Goal: Task Accomplishment & Management: Complete application form

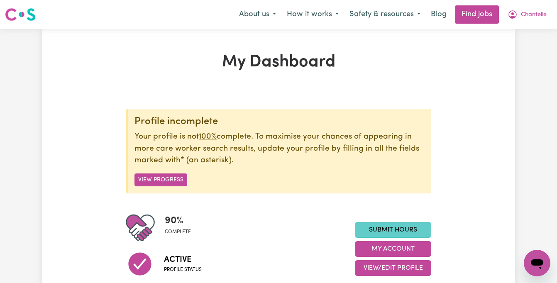
click at [395, 230] on link "Submit Hours" at bounding box center [393, 230] width 76 height 16
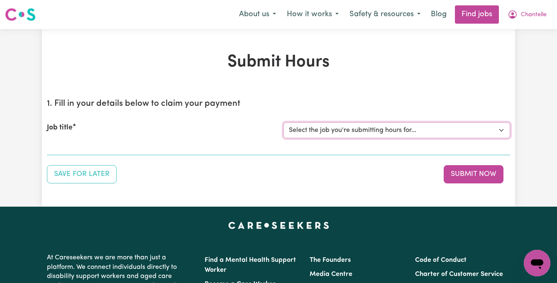
select select "14982"
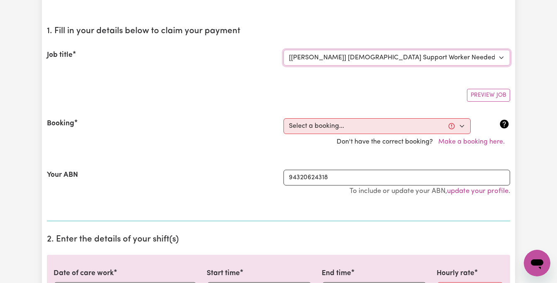
scroll to position [103, 0]
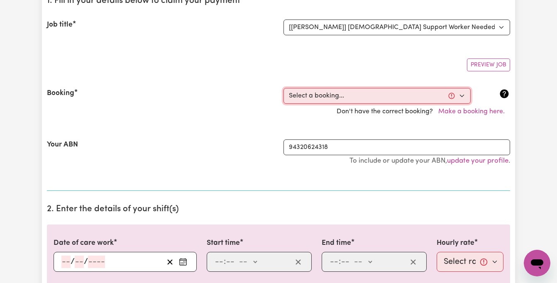
select select "360836"
type input "[DATE]"
type input "23"
type input "9"
type input "2025"
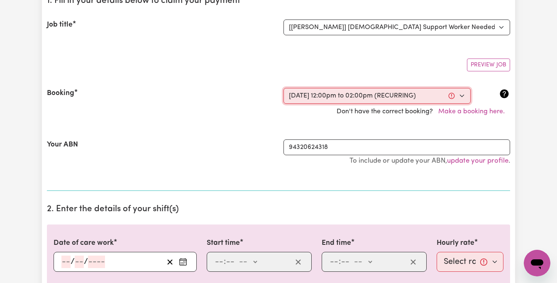
type input "12:00"
type input "12"
type input "0"
select select "pm"
type input "14:00"
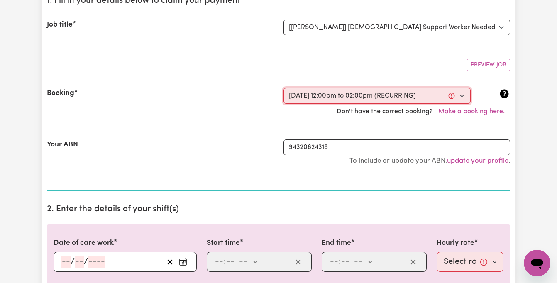
type input "2"
type input "0"
select select "pm"
select select "45-Weekday"
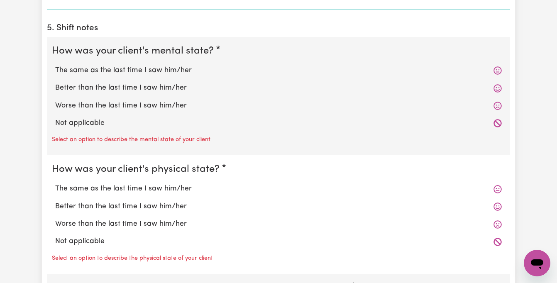
scroll to position [659, 0]
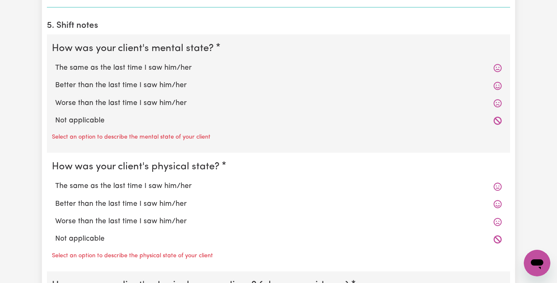
click at [166, 66] on label "The same as the last time I saw him/her" at bounding box center [278, 68] width 447 height 11
click at [55, 63] on input "The same as the last time I saw him/her" at bounding box center [55, 62] width 0 height 0
radio input "true"
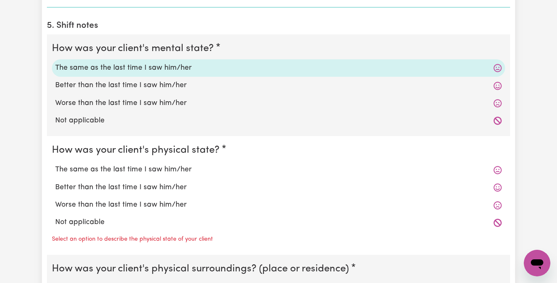
click at [308, 169] on label "The same as the last time I saw him/her" at bounding box center [278, 169] width 447 height 11
click at [55, 164] on input "The same as the last time I saw him/her" at bounding box center [55, 164] width 0 height 0
radio input "true"
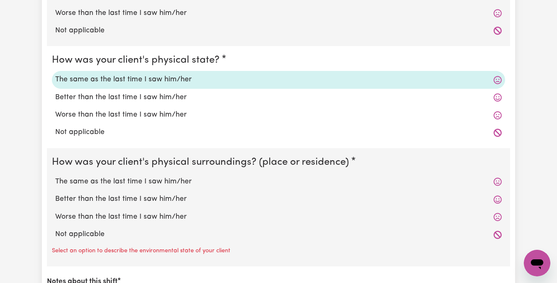
scroll to position [782, 0]
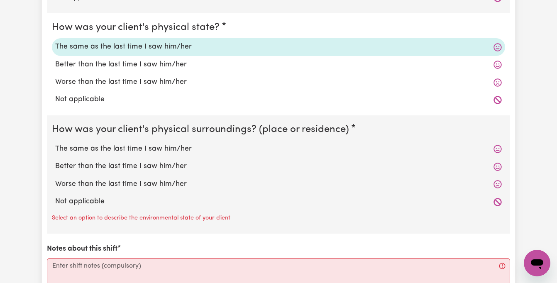
click at [154, 144] on label "The same as the last time I saw him/her" at bounding box center [278, 149] width 447 height 11
click at [55, 143] on input "The same as the last time I saw him/her" at bounding box center [55, 143] width 0 height 0
radio input "true"
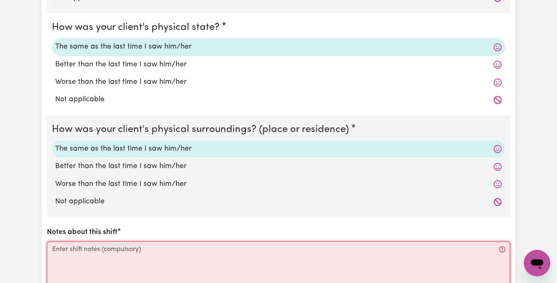
click at [229, 256] on textarea "Notes about this shift" at bounding box center [278, 273] width 463 height 62
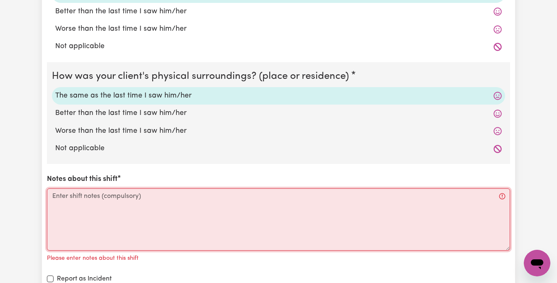
scroll to position [849, 0]
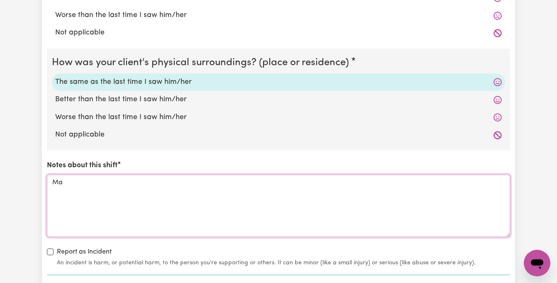
type textarea "M"
type textarea "[PERSON_NAME] was in a"
drag, startPoint x: 128, startPoint y: 178, endPoint x: 48, endPoint y: 176, distance: 79.8
click at [48, 176] on textarea "[PERSON_NAME] was in a" at bounding box center [278, 206] width 463 height 62
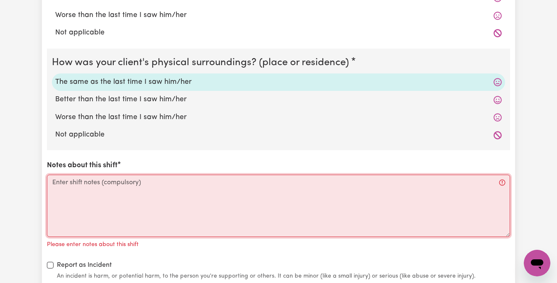
scroll to position [918, 0]
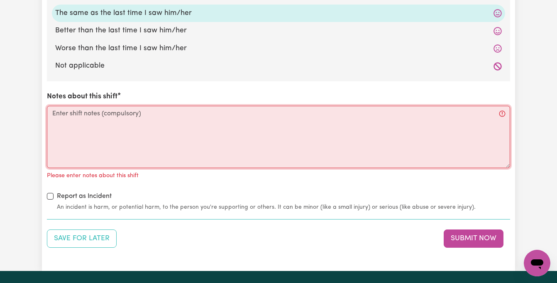
click at [165, 137] on textarea "Notes about this shift" at bounding box center [278, 137] width 463 height 62
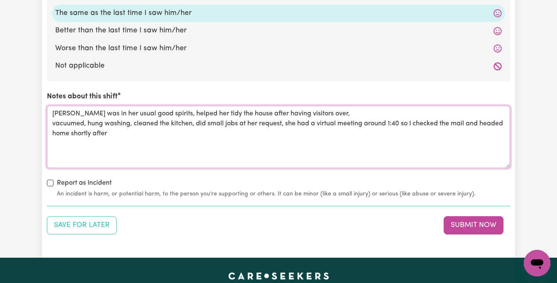
click at [100, 129] on textarea "[PERSON_NAME] was in her usual good spirits, helped her tidy the house after ha…" at bounding box center [278, 137] width 463 height 62
type textarea "[PERSON_NAME] was in her usual good spirits, helped her tidy the house after ha…"
click at [477, 224] on button "Submit Now" at bounding box center [474, 225] width 60 height 18
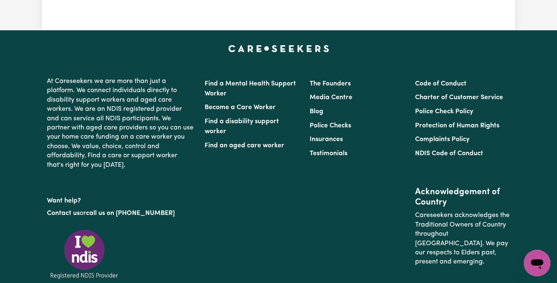
scroll to position [0, 0]
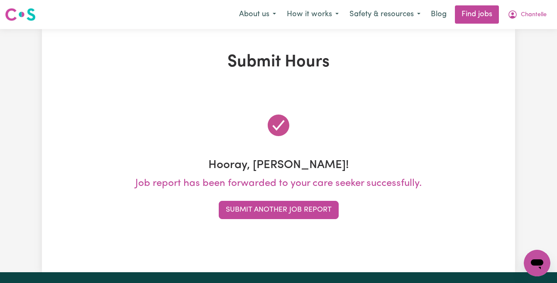
click at [289, 222] on div "Hooray, [PERSON_NAME]! Job report has been forwarded to your care seeker succes…" at bounding box center [278, 165] width 463 height 147
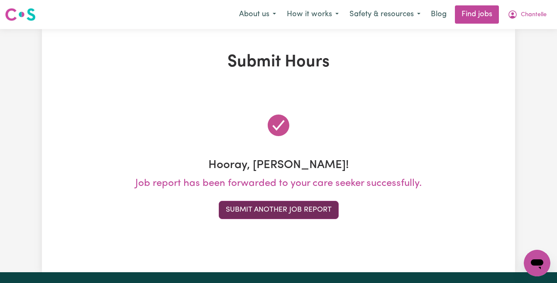
click at [287, 202] on button "Submit Another Job Report" at bounding box center [279, 210] width 120 height 18
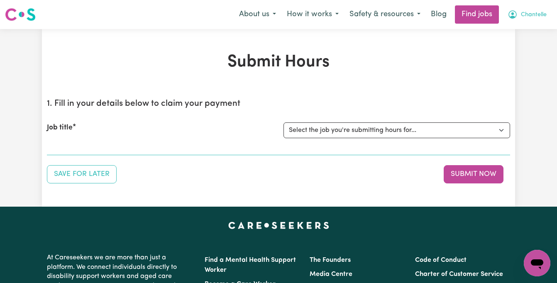
click at [527, 15] on span "Chantelle" at bounding box center [534, 14] width 26 height 9
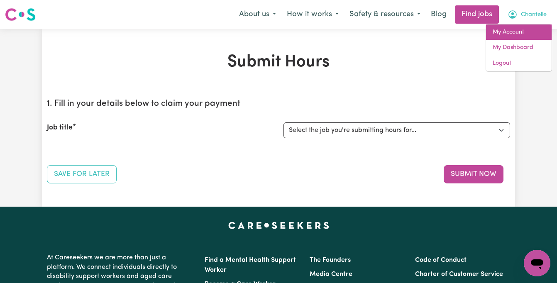
click at [516, 32] on link "My Account" at bounding box center [519, 32] width 66 height 16
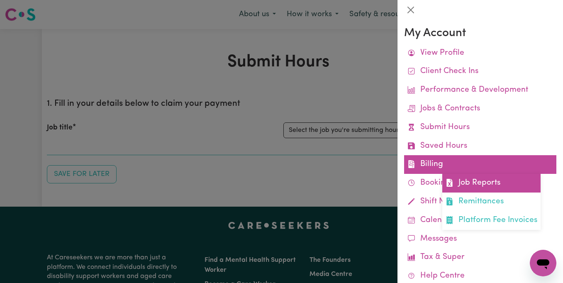
click at [462, 179] on link "Job Reports" at bounding box center [492, 183] width 98 height 19
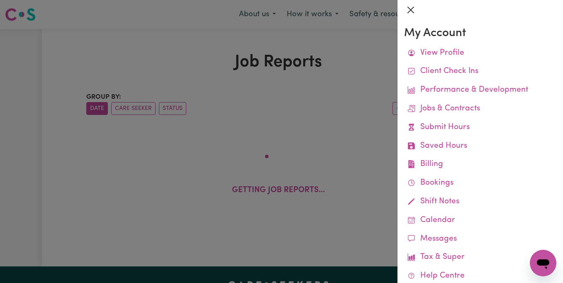
click at [412, 12] on button "Close" at bounding box center [410, 9] width 13 height 13
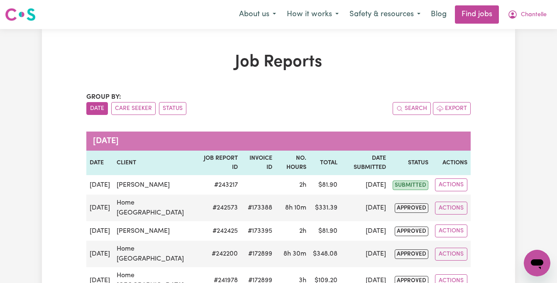
click at [24, 17] on img at bounding box center [20, 14] width 31 height 15
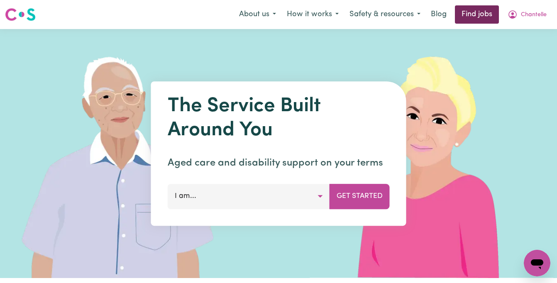
click at [477, 17] on link "Find jobs" at bounding box center [477, 14] width 44 height 18
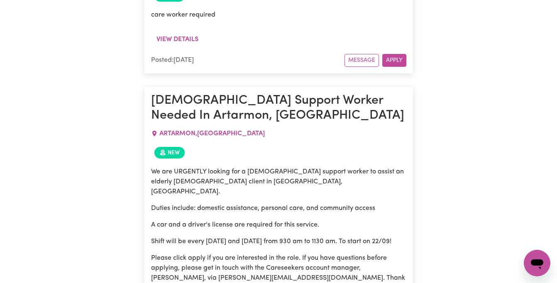
scroll to position [757, 0]
